Goal: Information Seeking & Learning: Learn about a topic

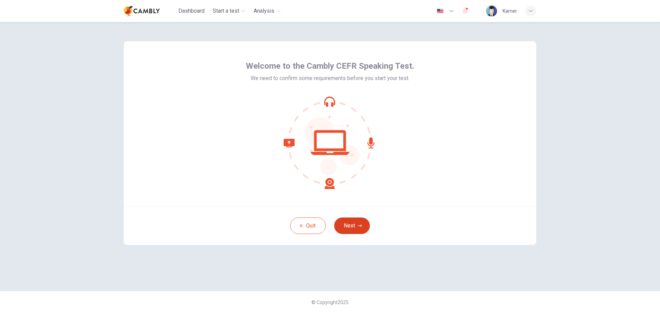
click at [356, 225] on button "Next" at bounding box center [352, 226] width 36 height 17
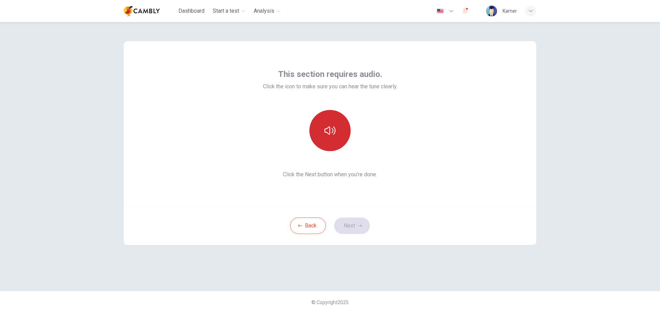
click at [336, 142] on button "button" at bounding box center [329, 130] width 41 height 41
click at [359, 226] on icon "button" at bounding box center [360, 226] width 4 height 4
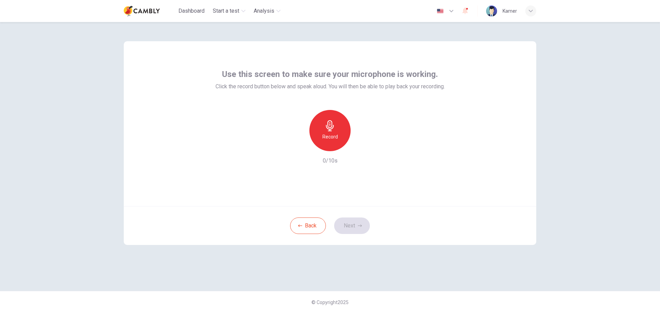
click at [337, 134] on h6 "Record" at bounding box center [330, 137] width 15 height 8
click at [367, 146] on div "button" at bounding box center [361, 145] width 11 height 11
click at [359, 221] on button "Next" at bounding box center [352, 226] width 36 height 17
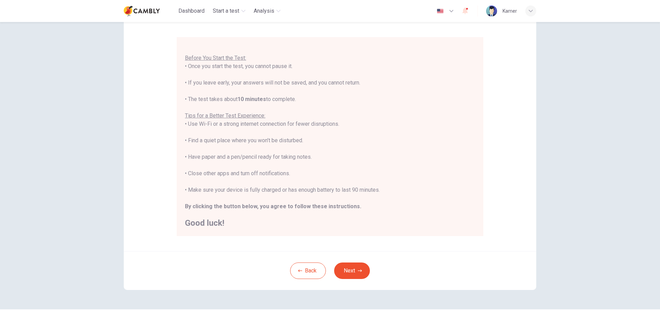
scroll to position [69, 0]
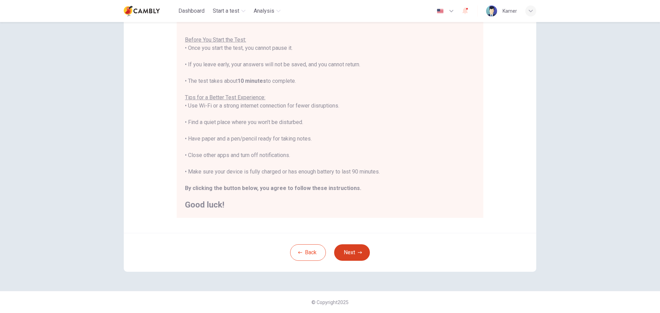
click at [343, 251] on button "Next" at bounding box center [352, 252] width 36 height 17
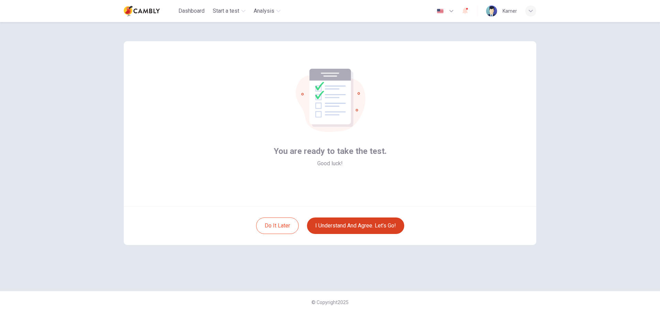
scroll to position [0, 0]
click at [364, 230] on button "I understand and agree. Let’s go!" at bounding box center [355, 226] width 97 height 17
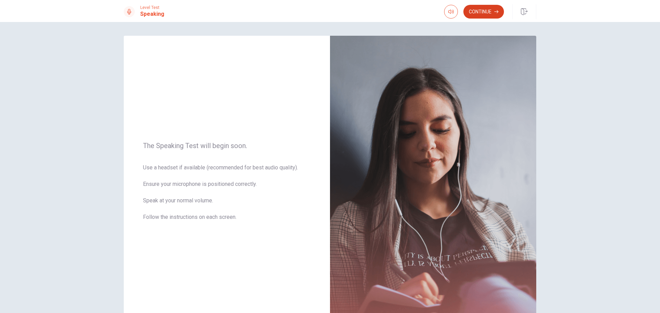
click at [488, 13] on button "Continue" at bounding box center [483, 12] width 41 height 14
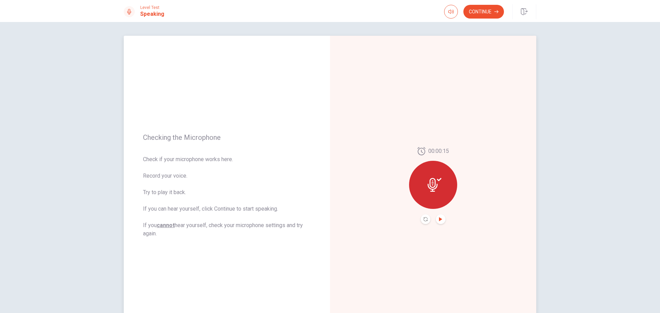
click at [440, 219] on icon "Play Audio" at bounding box center [440, 219] width 3 height 4
click at [490, 9] on button "Continue" at bounding box center [483, 12] width 41 height 14
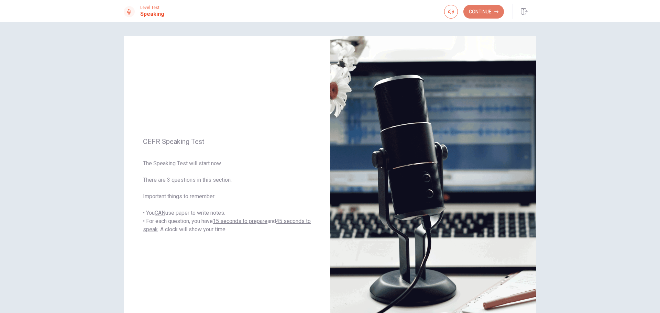
click at [486, 12] on button "Continue" at bounding box center [483, 12] width 41 height 14
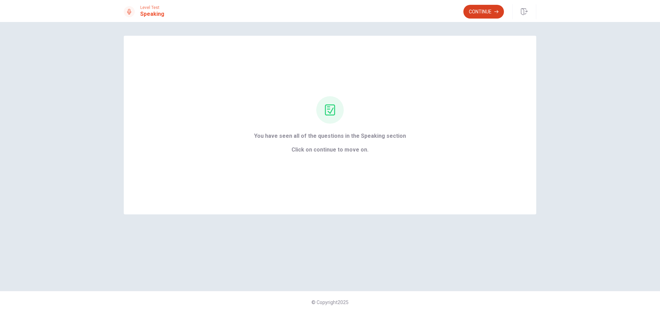
click at [478, 13] on button "Continue" at bounding box center [483, 12] width 41 height 14
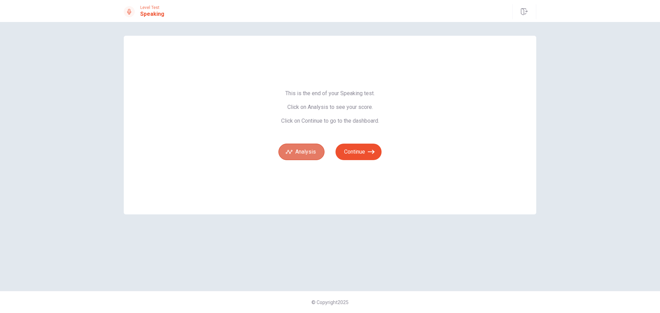
click at [301, 152] on button "Analysis" at bounding box center [302, 152] width 46 height 17
